Goal: Task Accomplishment & Management: Manage account settings

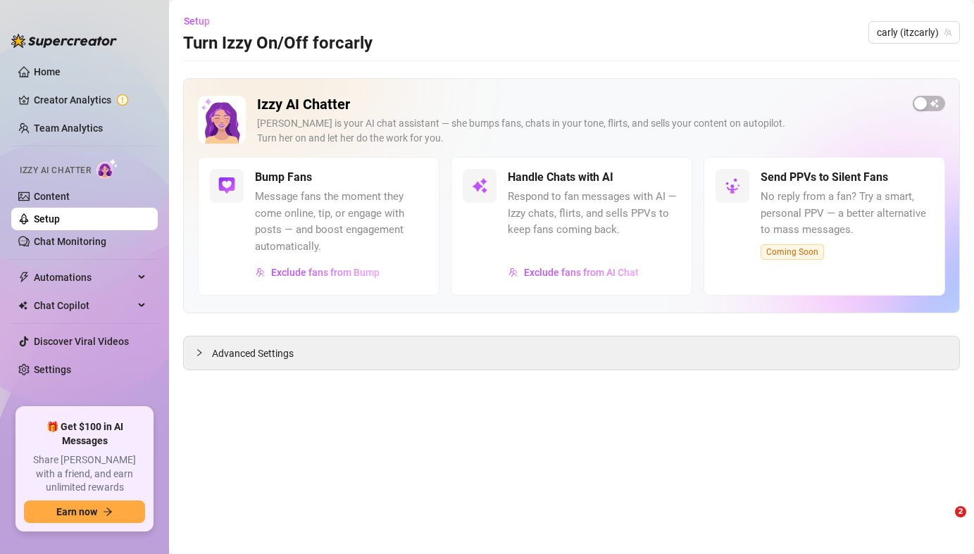
click at [61, 77] on link "Home" at bounding box center [47, 71] width 27 height 11
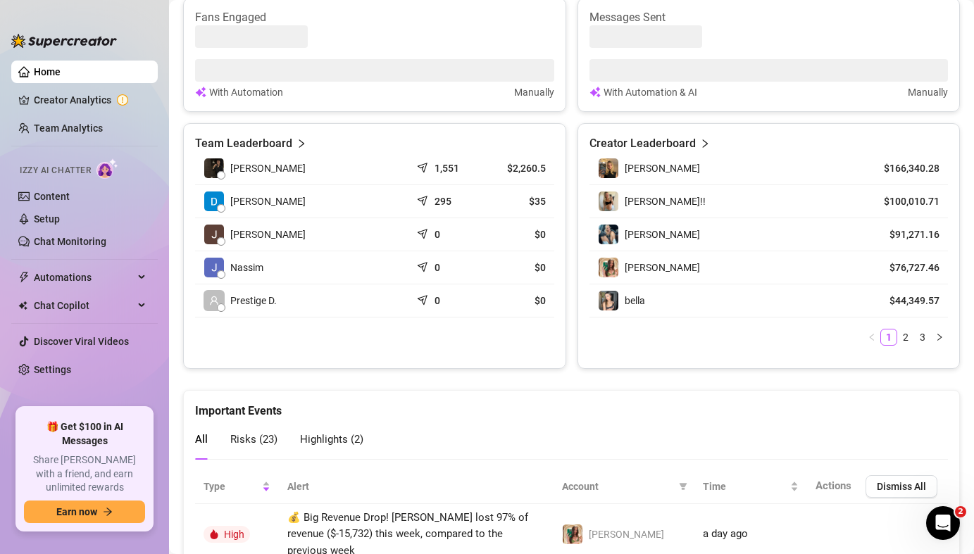
scroll to position [602, 0]
click at [83, 106] on link "Creator Analytics" at bounding box center [90, 100] width 113 height 23
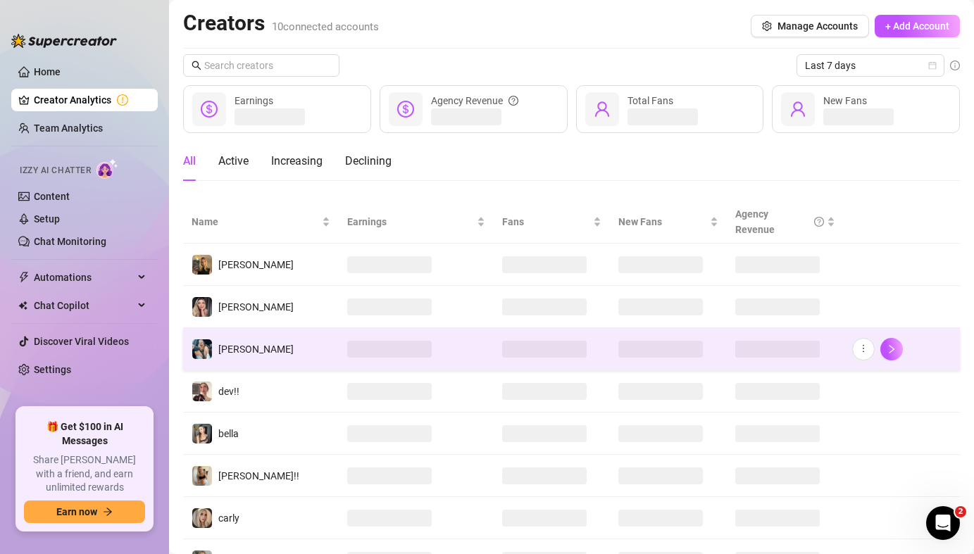
scroll to position [66, 0]
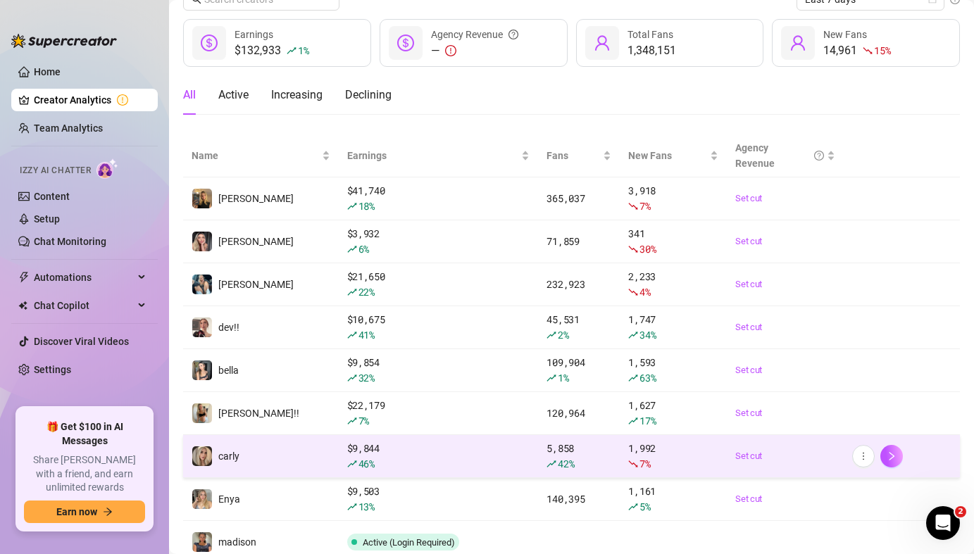
click at [262, 448] on td "carly" at bounding box center [261, 456] width 156 height 43
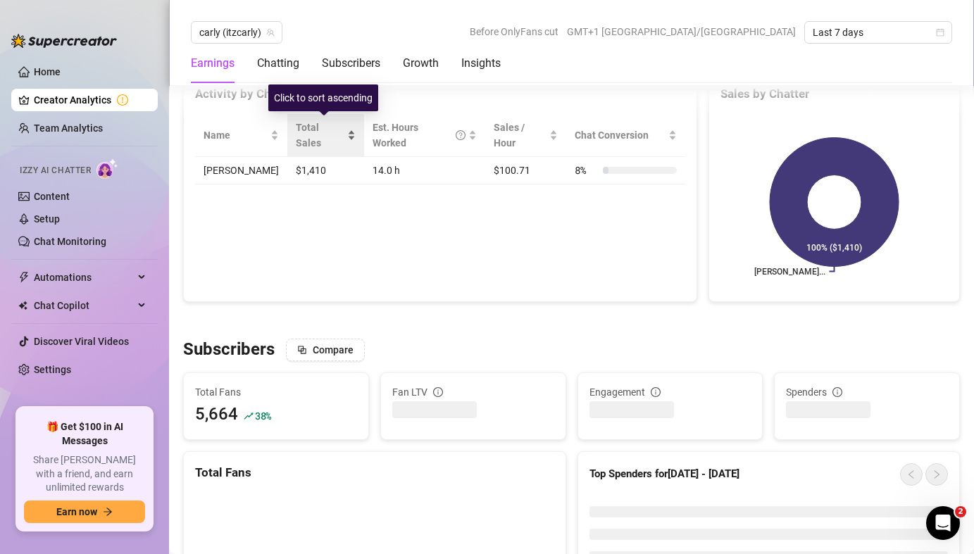
scroll to position [596, 0]
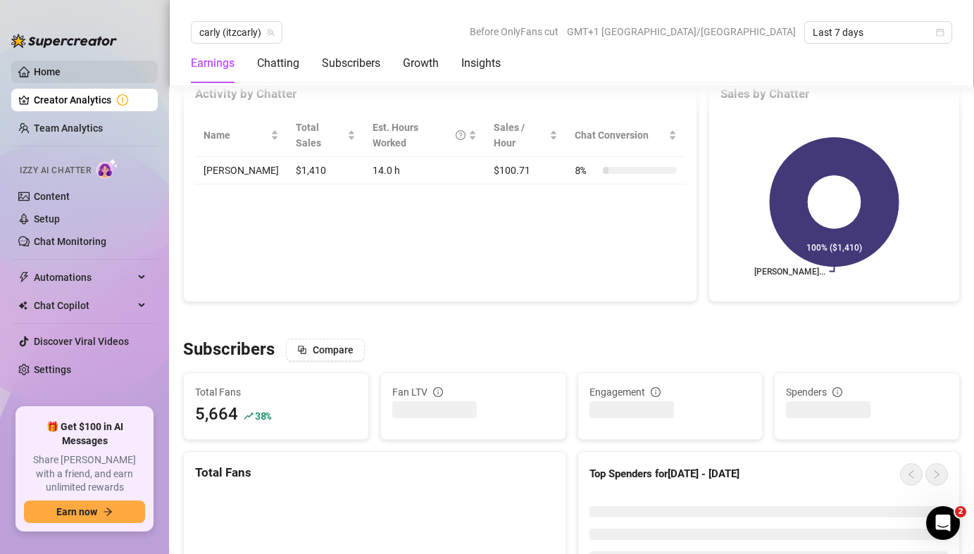
click at [61, 70] on link "Home" at bounding box center [47, 71] width 27 height 11
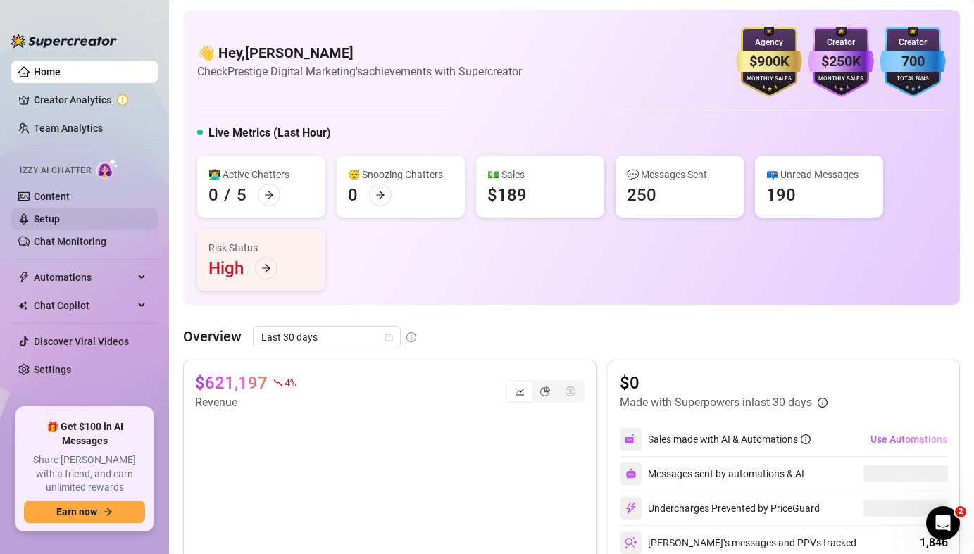
click at [60, 222] on link "Setup" at bounding box center [47, 218] width 26 height 11
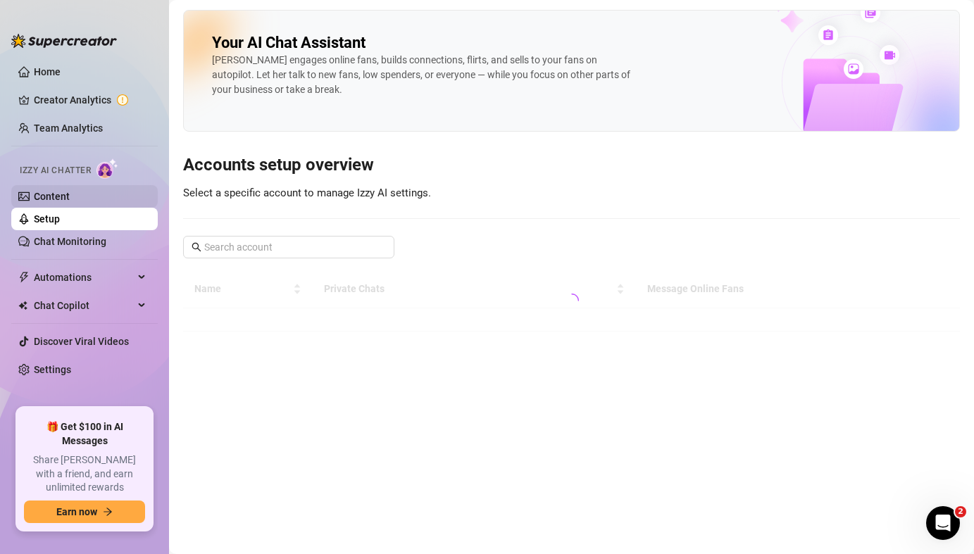
click at [70, 199] on link "Content" at bounding box center [52, 196] width 36 height 11
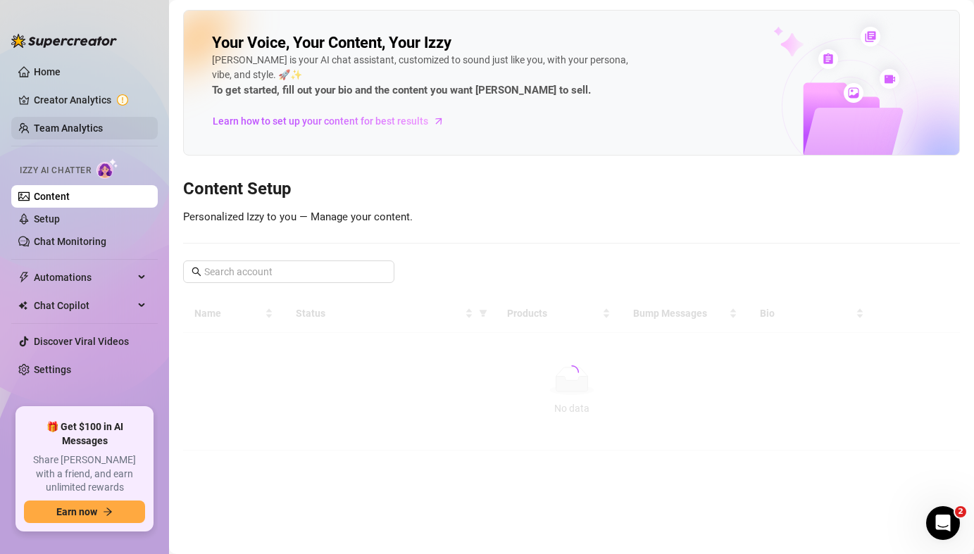
click at [103, 122] on link "Team Analytics" at bounding box center [68, 127] width 69 height 11
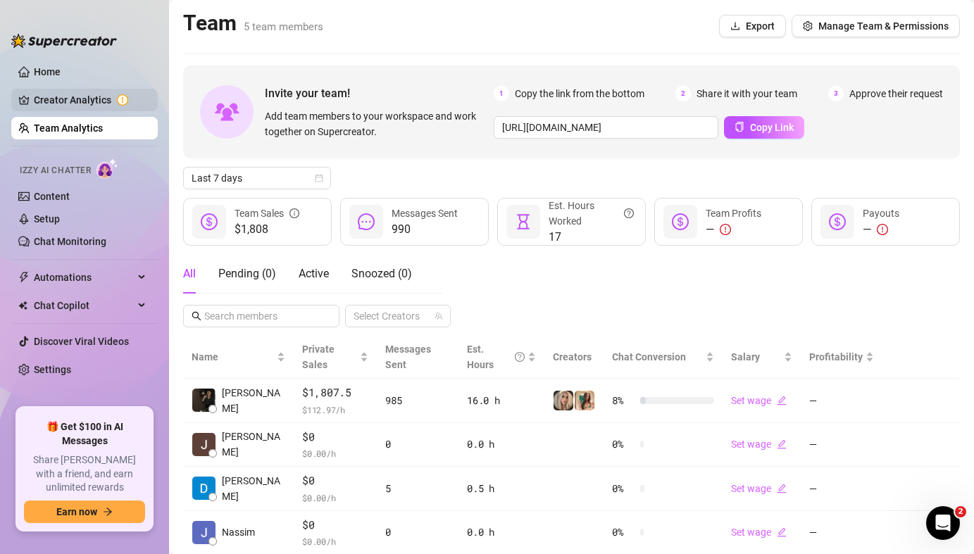
click at [132, 98] on link "Creator Analytics" at bounding box center [90, 100] width 113 height 23
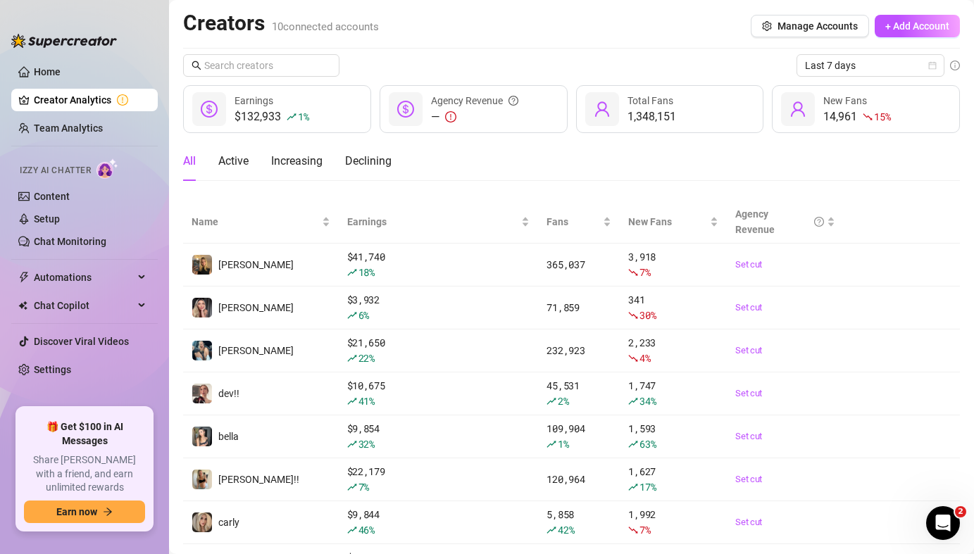
click at [110, 111] on ul "Home Creator Analytics Team Analytics Izzy AI Chatter Content Setup Chat Monito…" at bounding box center [84, 228] width 146 height 347
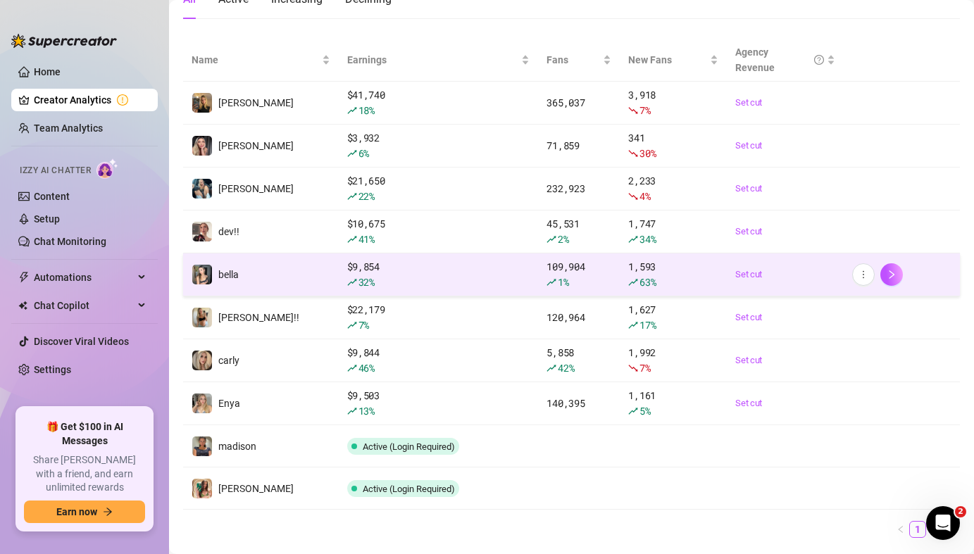
scroll to position [182, 0]
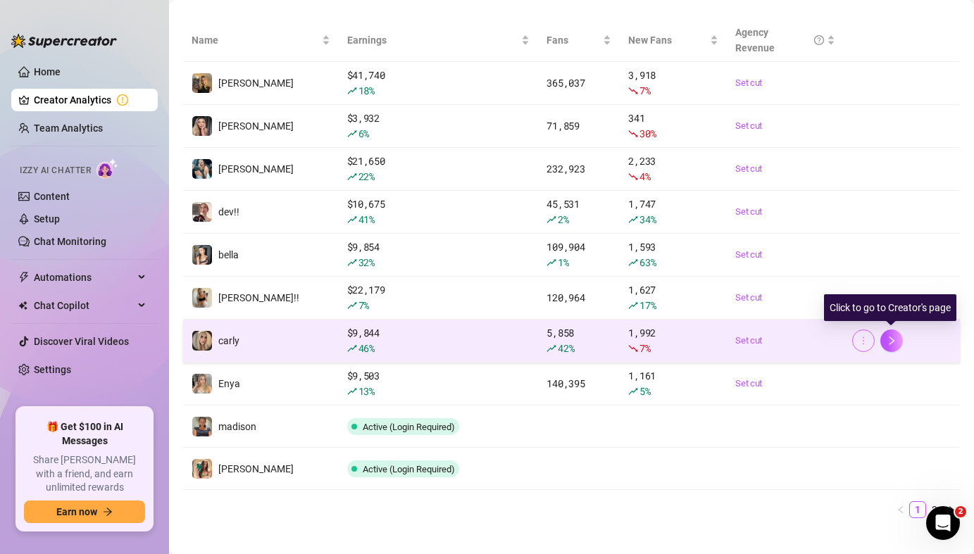
click at [871, 342] on button "button" at bounding box center [863, 340] width 23 height 23
click at [894, 332] on button "button" at bounding box center [891, 340] width 23 height 23
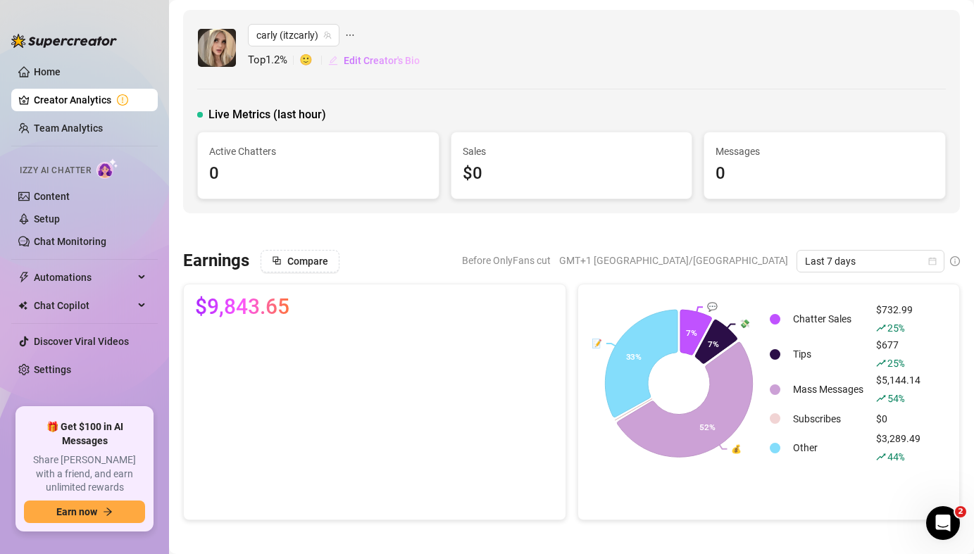
click at [372, 60] on span "Edit Creator's Bio" at bounding box center [382, 60] width 76 height 11
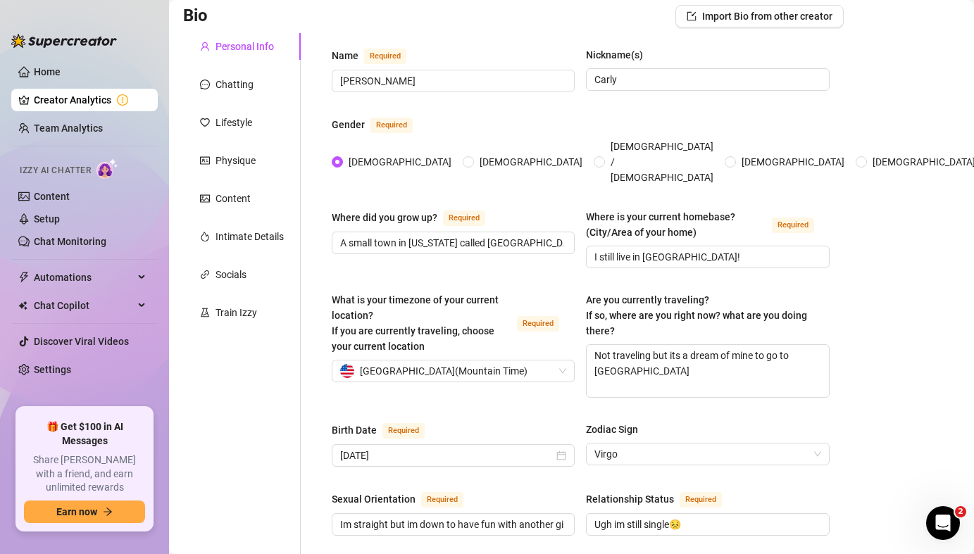
scroll to position [145, 0]
